Goal: Task Accomplishment & Management: Manage account settings

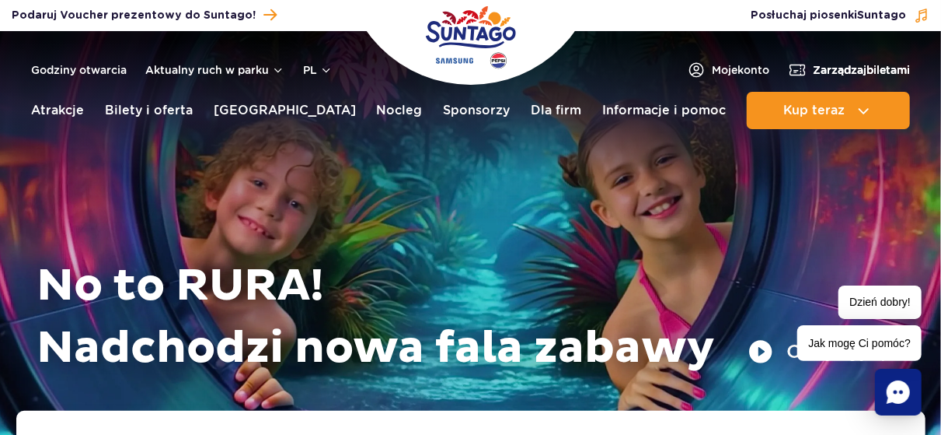
click at [819, 67] on span "Zarządzaj biletami" at bounding box center [861, 70] width 97 height 16
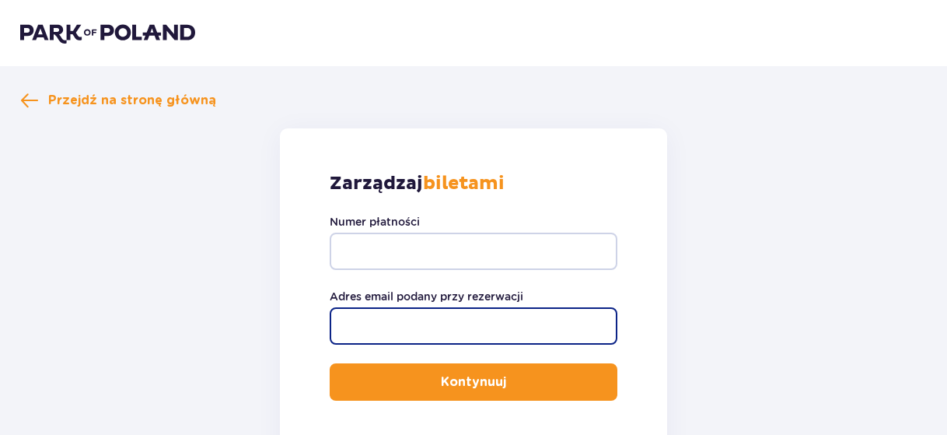
click at [399, 325] on input "Adres email podany przy rezerwacji" at bounding box center [474, 325] width 288 height 37
type input "[EMAIL_ADDRESS][PERSON_NAME][DOMAIN_NAME]"
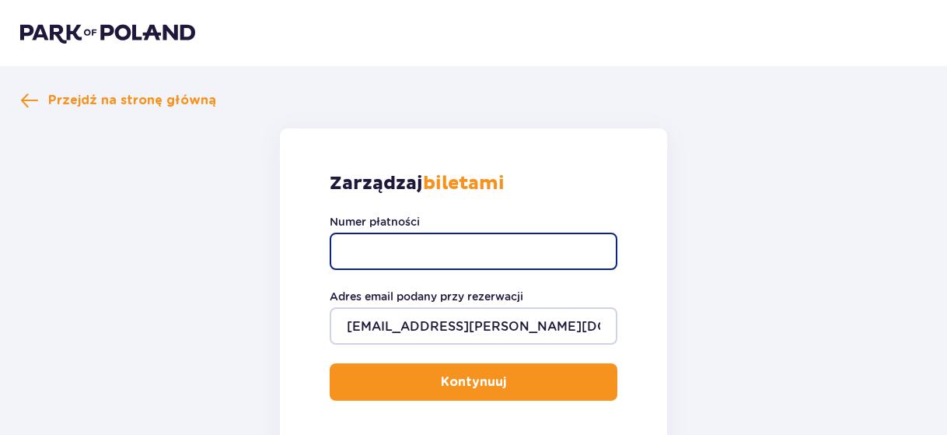
click at [355, 246] on input "Numer płatności" at bounding box center [474, 250] width 288 height 37
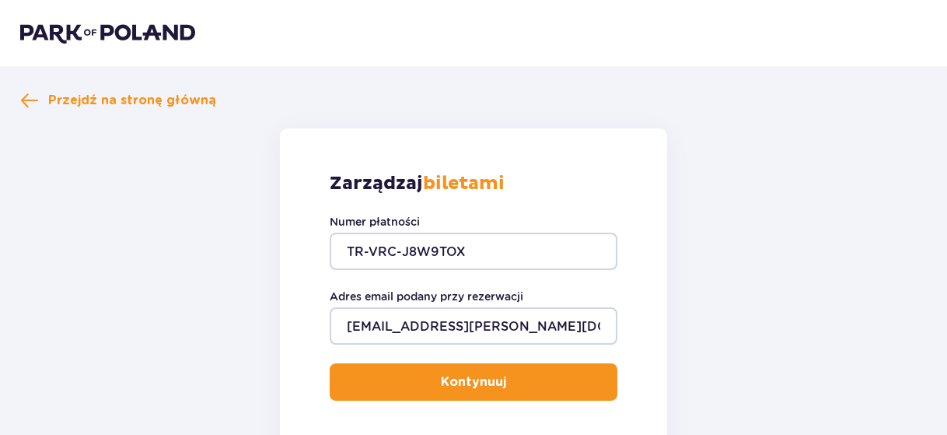
click at [500, 384] on span "submit" at bounding box center [509, 381] width 19 height 19
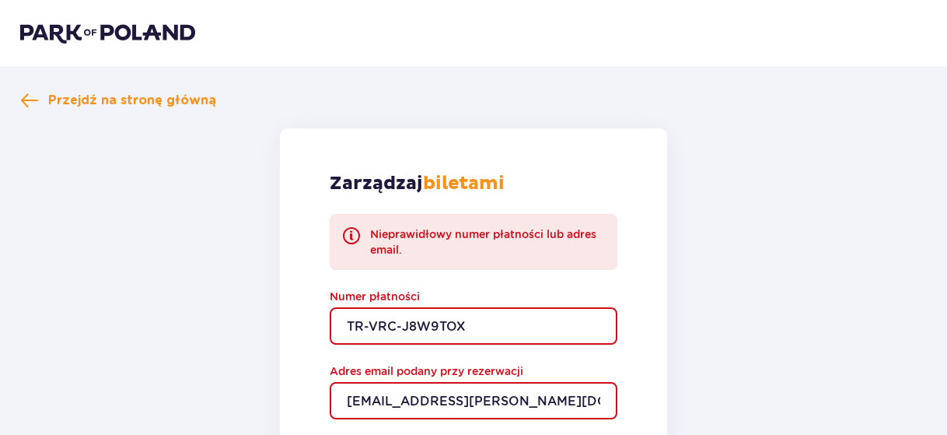
click at [510, 330] on input "TR-VRC-J8W9TOX" at bounding box center [474, 325] width 288 height 37
type input "TR-VRC-J8W9T0X"
click at [766, 277] on form "Zarządzaj biletami Nieprawidłowy numer płatności lub adres email. Numer płatnoś…" at bounding box center [473, 357] width 906 height 459
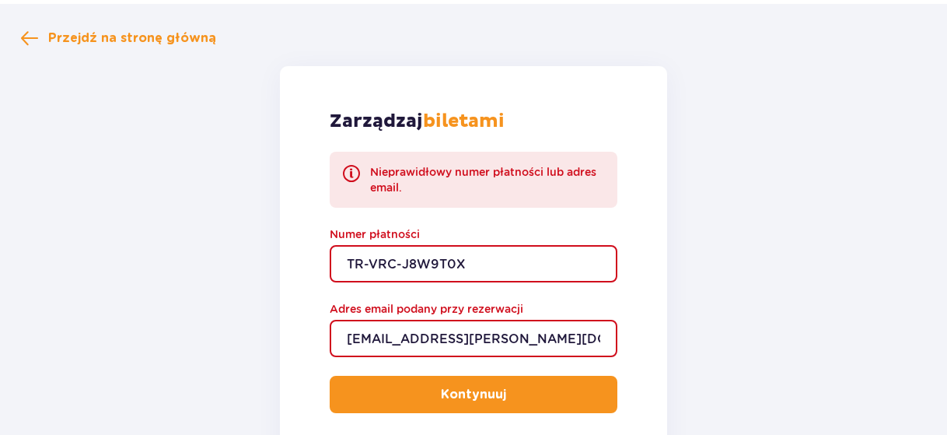
scroll to position [93, 0]
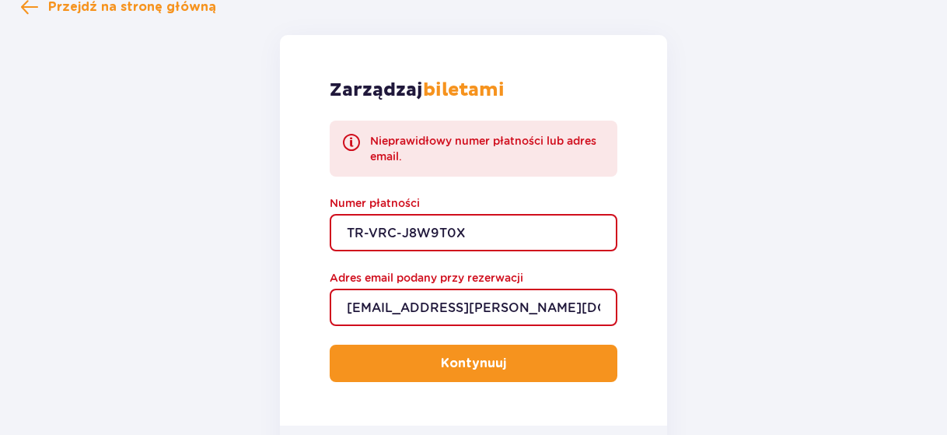
click at [457, 352] on button "Kontynuuj" at bounding box center [474, 362] width 288 height 37
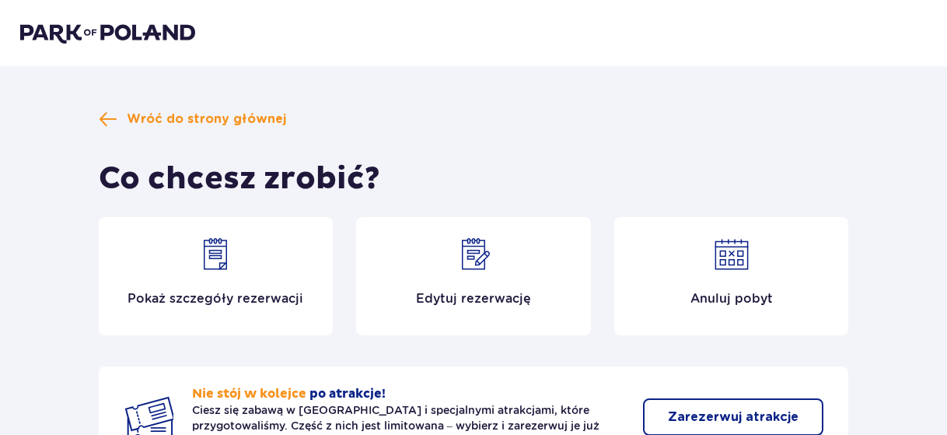
click at [207, 274] on div "Pokaż szczegóły rezerwacji" at bounding box center [216, 276] width 235 height 118
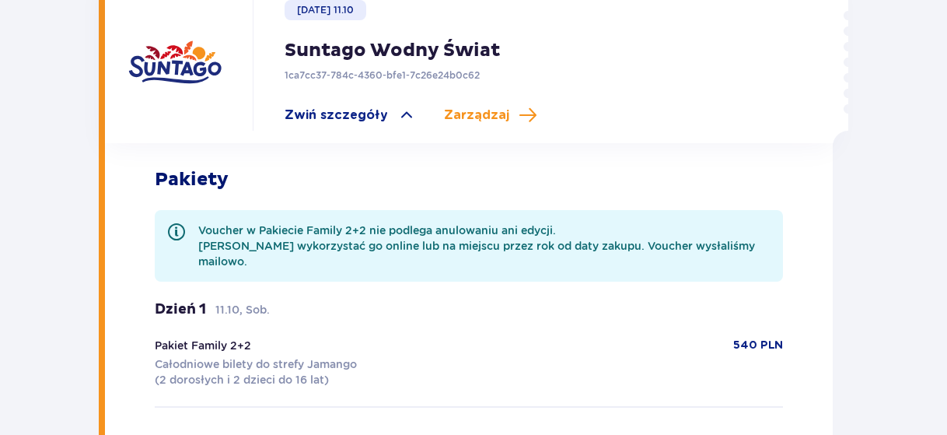
scroll to position [522, 0]
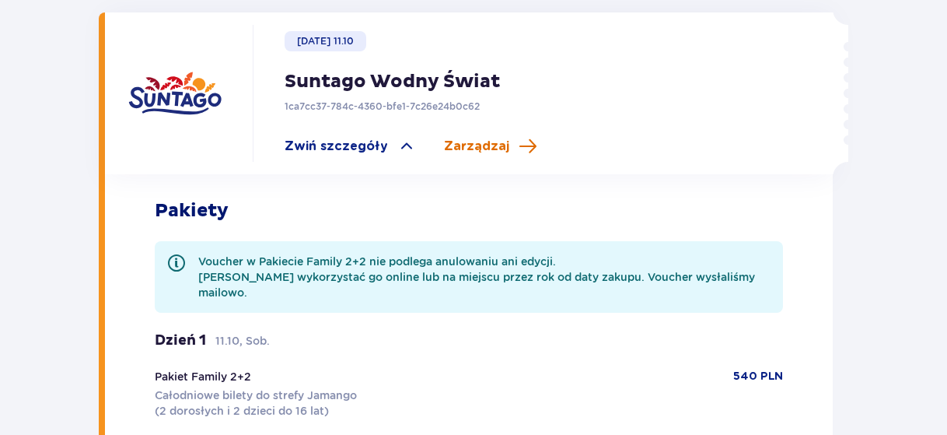
drag, startPoint x: 480, startPoint y: 128, endPoint x: 490, endPoint y: 126, distance: 9.6
click at [490, 138] on span "Zarządzaj" at bounding box center [476, 146] width 65 height 17
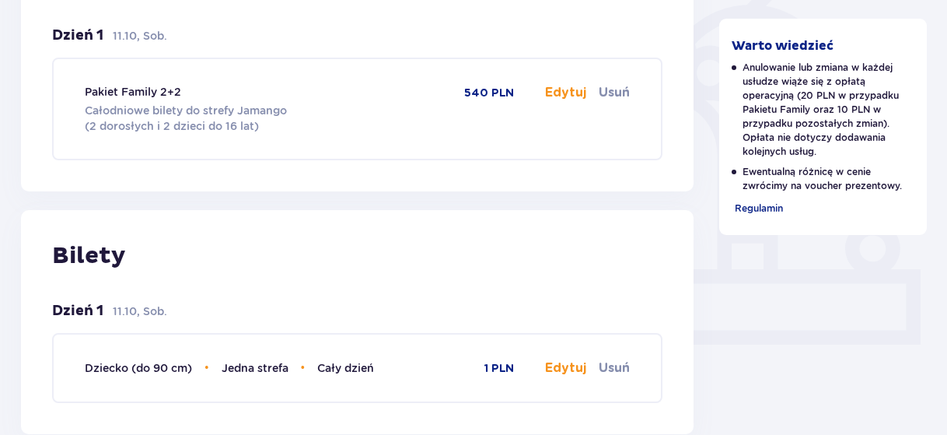
scroll to position [428, 0]
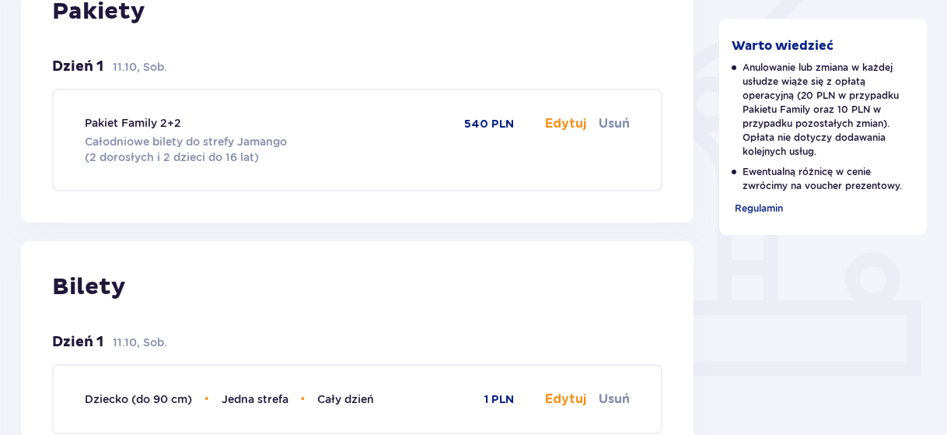
click at [568, 126] on button "Edytuj" at bounding box center [565, 123] width 41 height 17
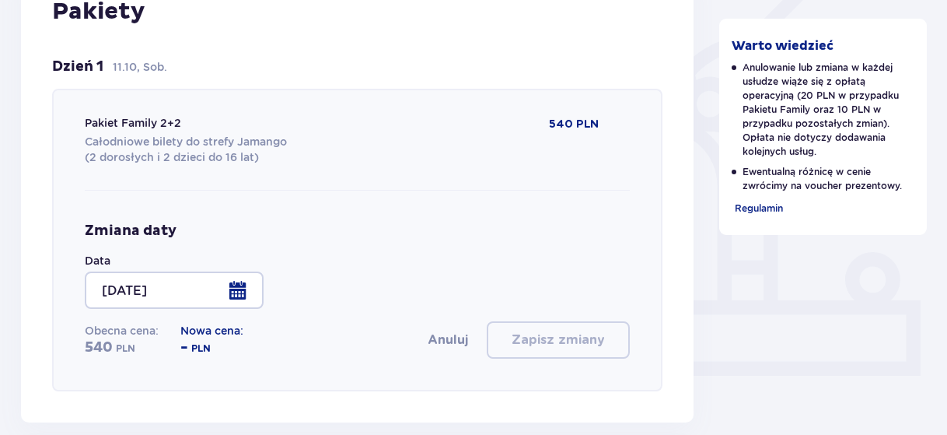
click at [236, 291] on div at bounding box center [174, 289] width 179 height 37
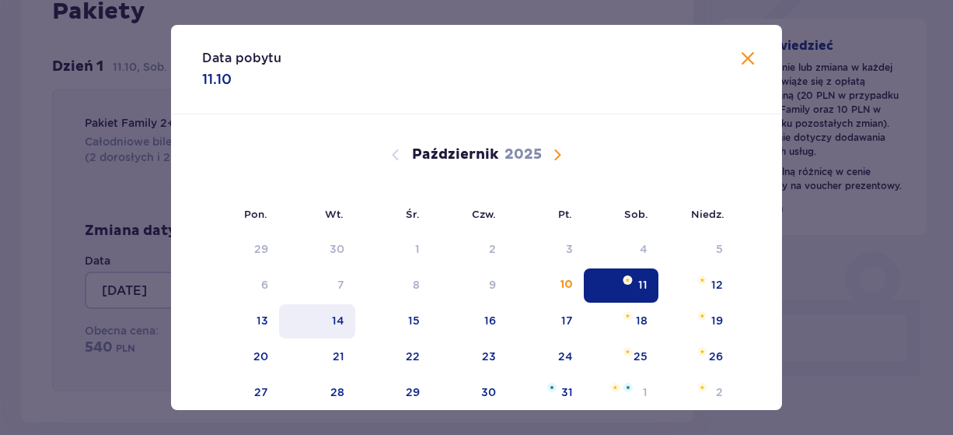
click at [347, 323] on div "14" at bounding box center [317, 321] width 77 height 34
type input "[DATE]"
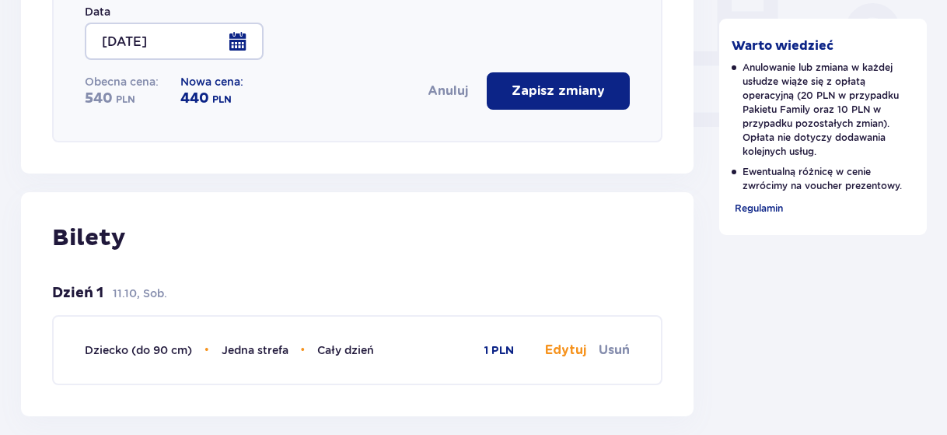
scroll to position [738, 0]
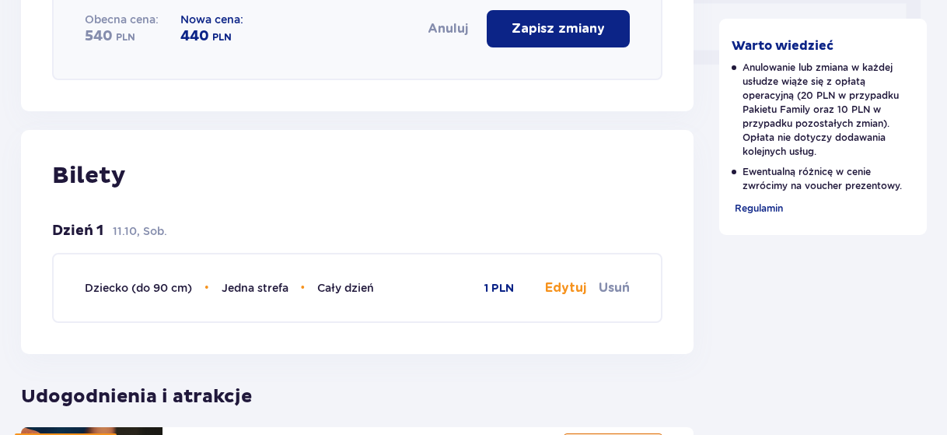
click at [567, 288] on button "Edytuj" at bounding box center [565, 287] width 41 height 17
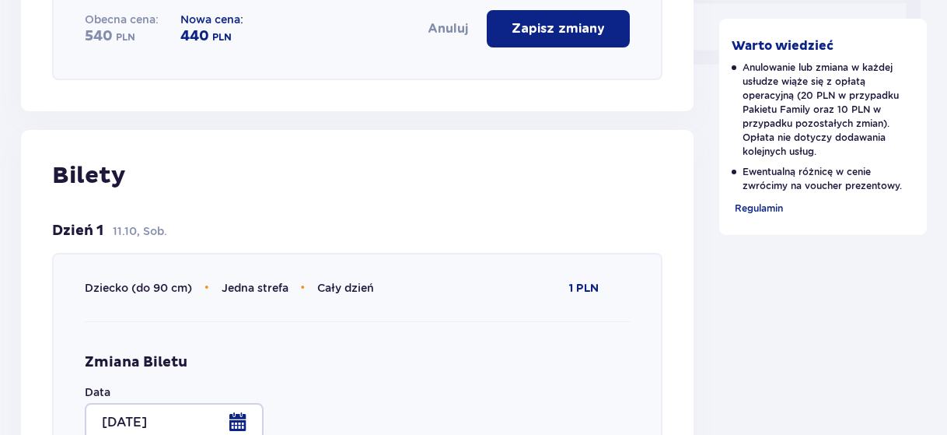
type input "Jedna strefa"
type input "Cały dzień"
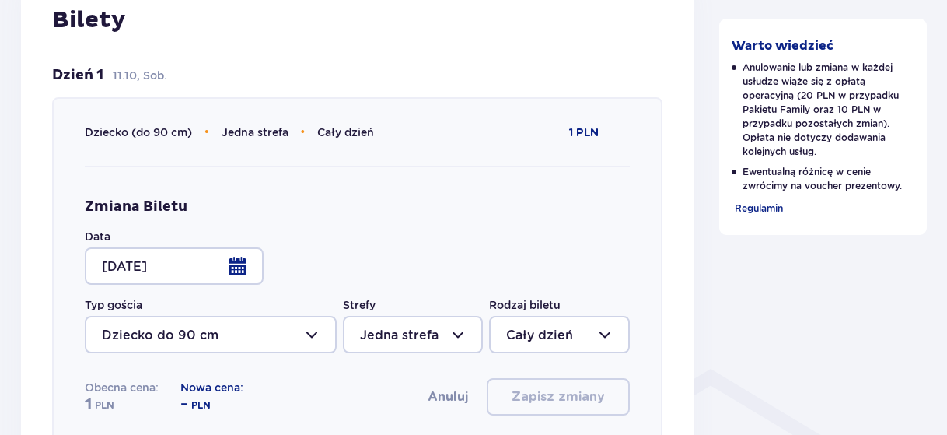
scroll to position [925, 0]
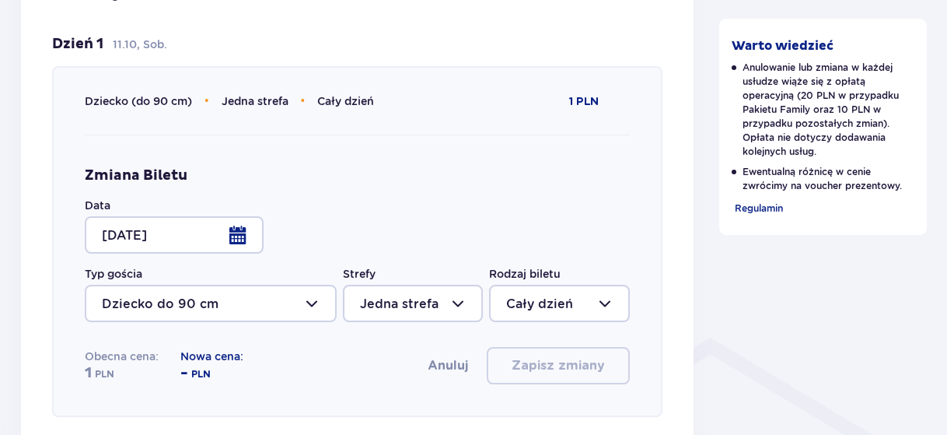
click at [243, 232] on div at bounding box center [174, 234] width 179 height 37
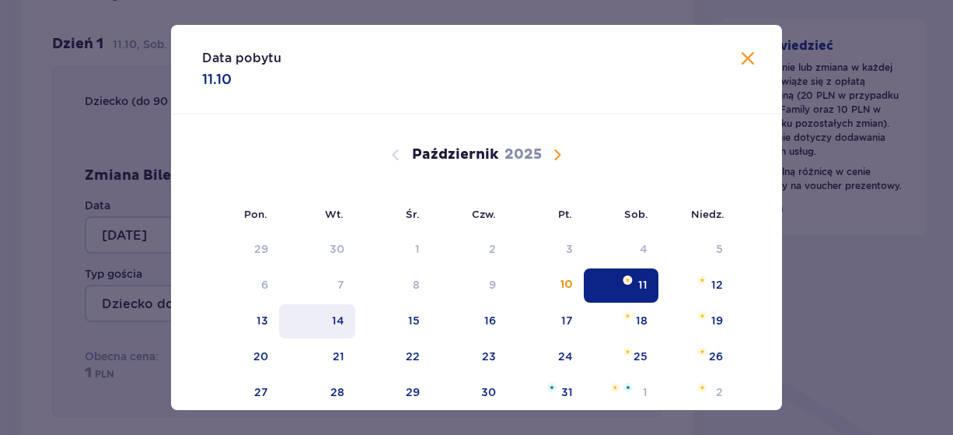
click at [344, 320] on div "14" at bounding box center [317, 321] width 77 height 34
type input "[DATE]"
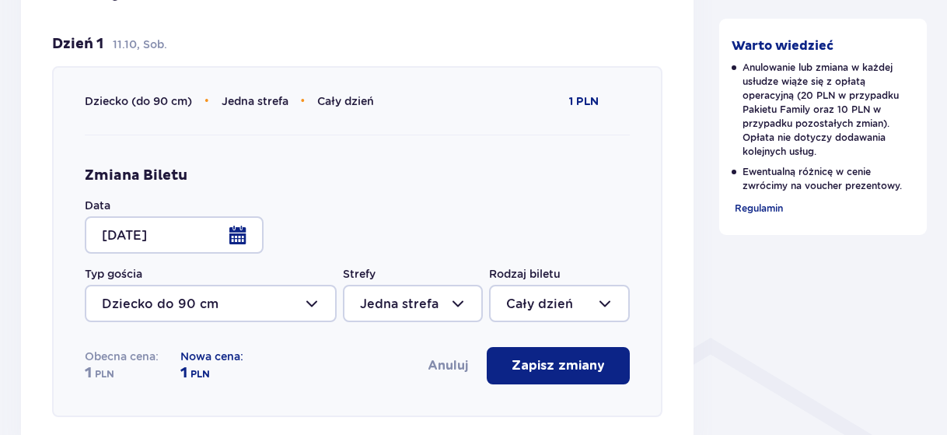
click at [545, 184] on div "Zmiana Biletu Data [DATE] Typ gościa Dziecko do 90 cm Strefy Jedna strefa Rodza…" at bounding box center [357, 275] width 545 height 218
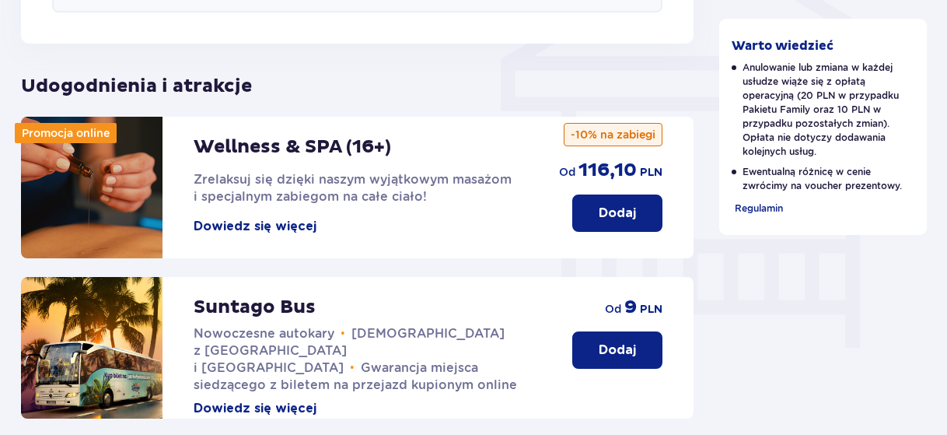
scroll to position [1360, 0]
